Goal: Information Seeking & Learning: Learn about a topic

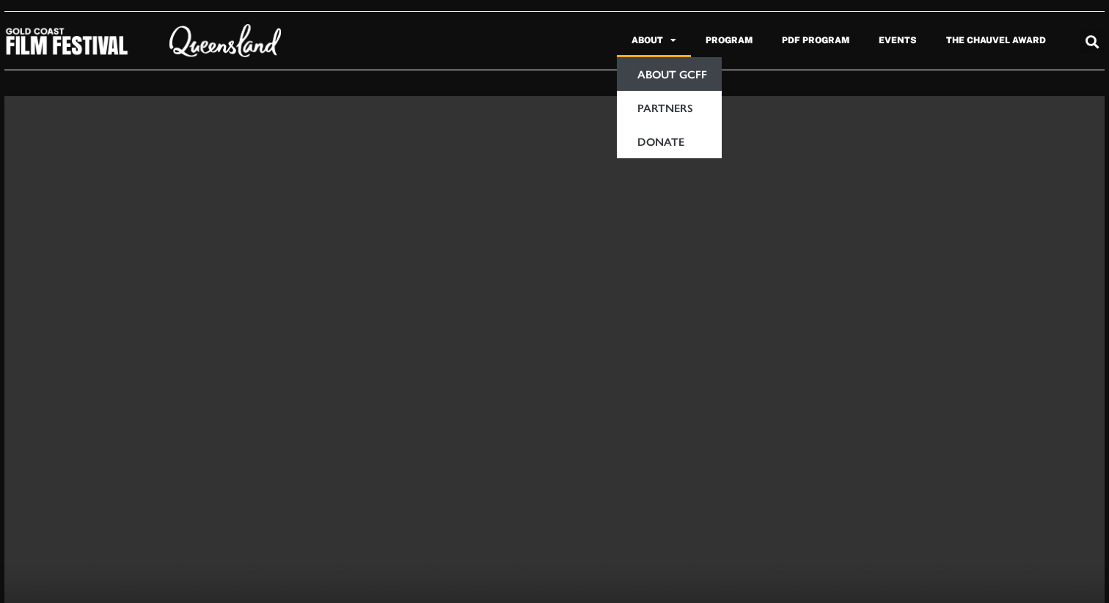
click at [684, 70] on link "About GCFF" at bounding box center [669, 74] width 105 height 34
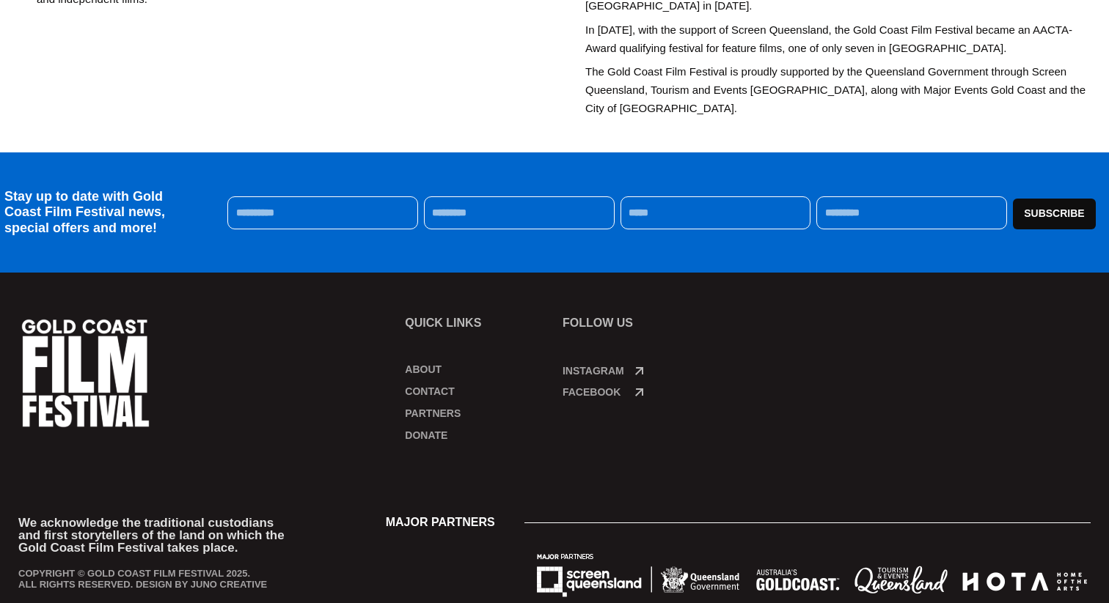
scroll to position [742, 0]
